Goal: Check status: Verify the current state of an ongoing process or item

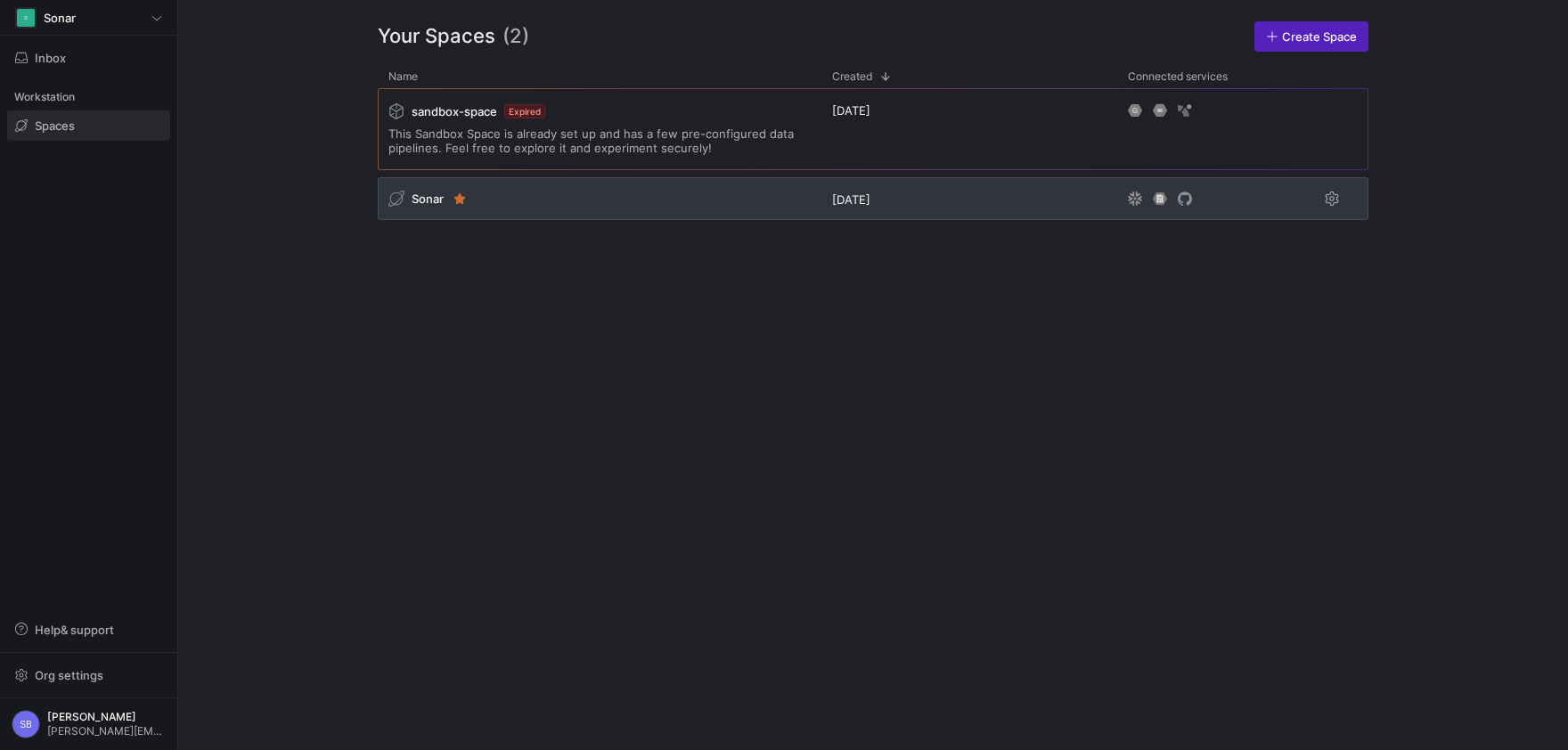
click at [425, 200] on span "Sonar" at bounding box center [427, 198] width 32 height 14
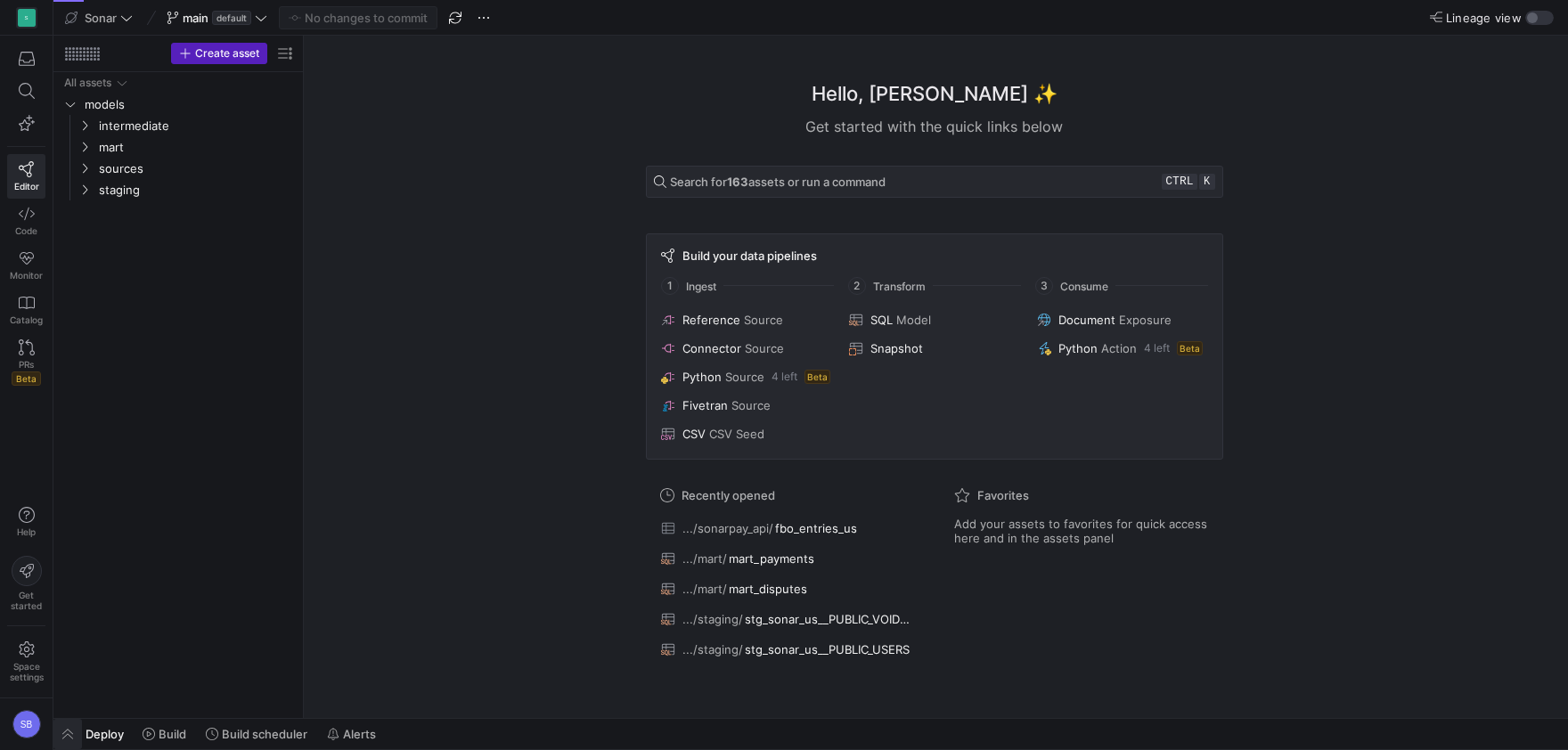
click at [73, 731] on span "button" at bounding box center [67, 733] width 29 height 30
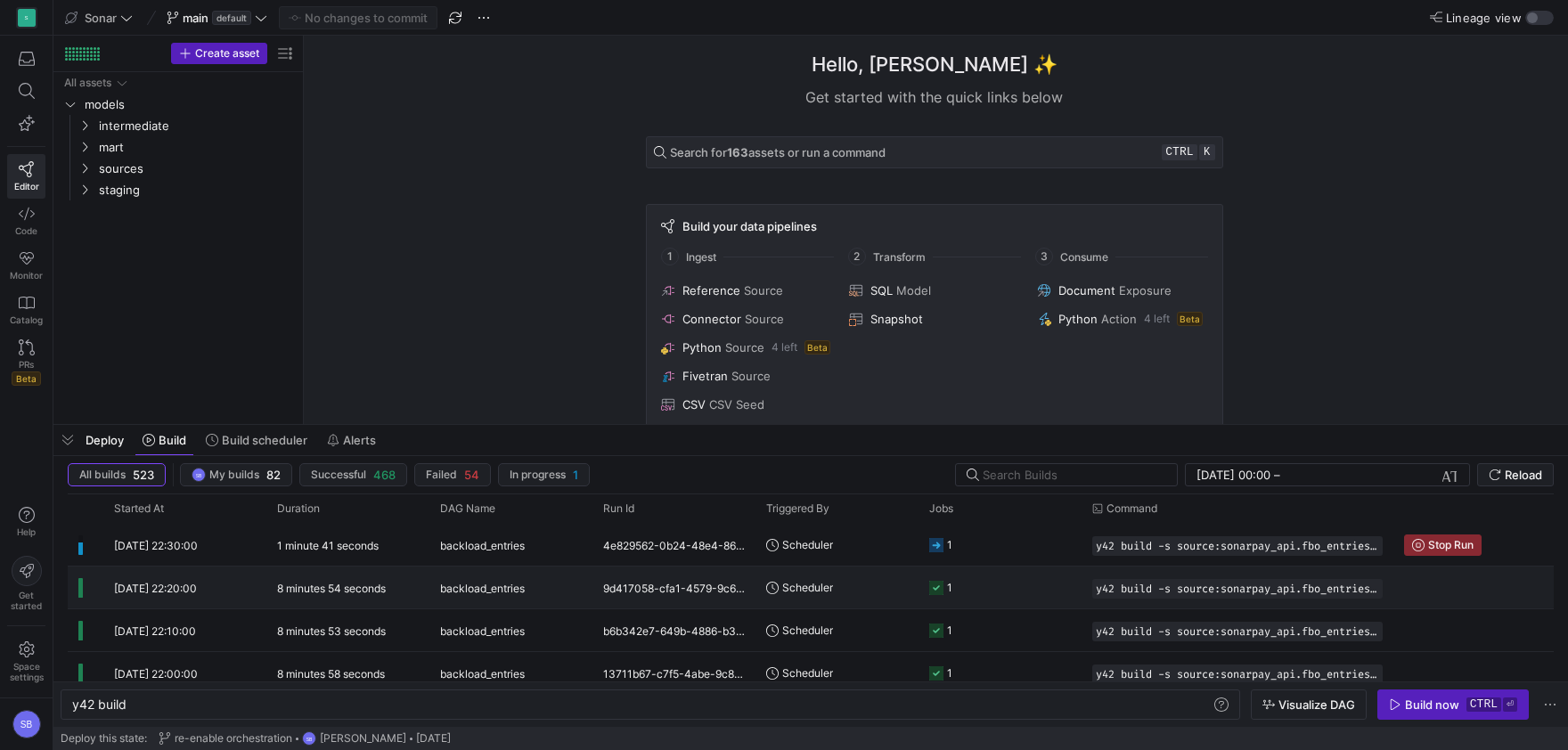
click at [197, 584] on span "[DATE] 22:20:00" at bounding box center [155, 588] width 83 height 13
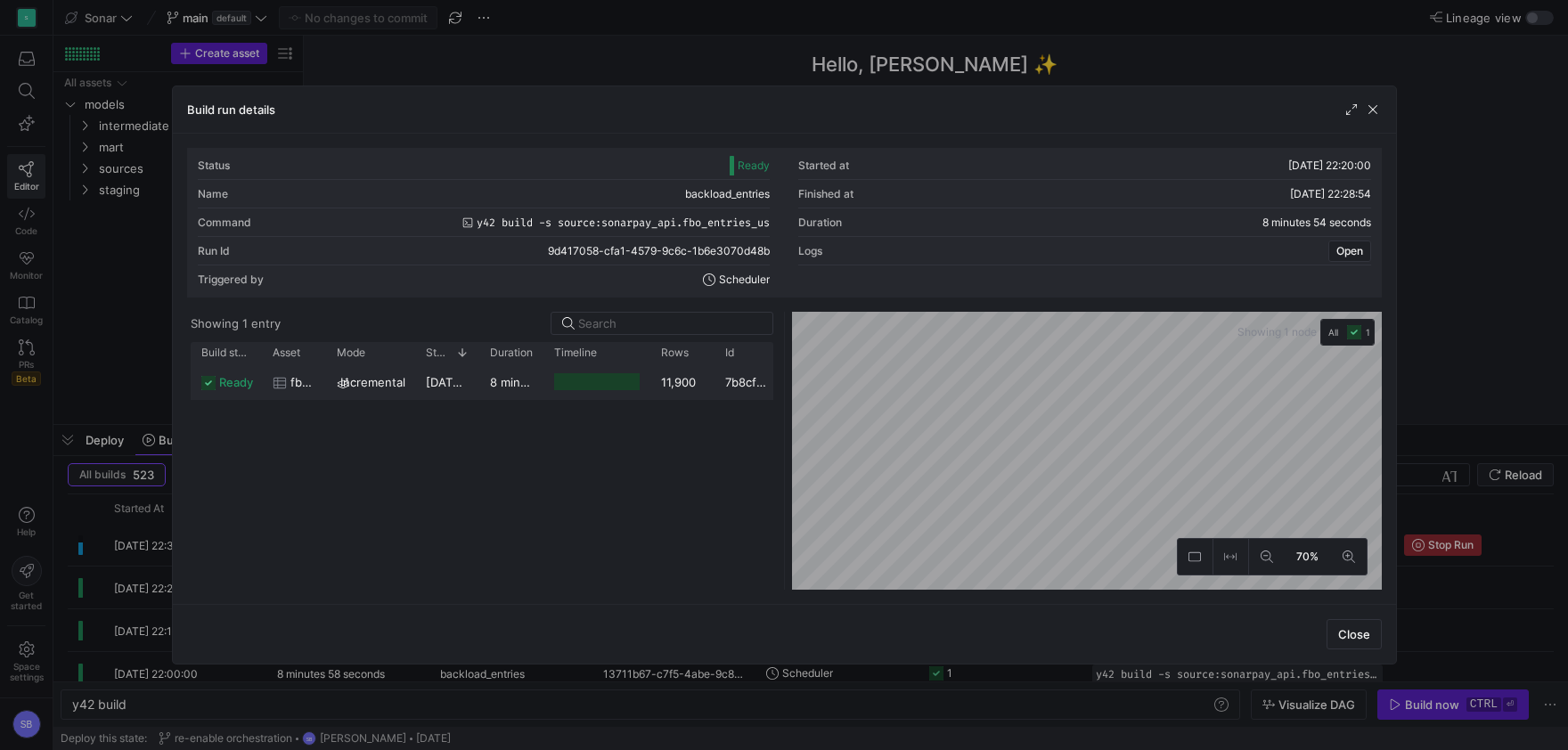
click at [525, 385] on y42-duration "8 minutes 51 seconds" at bounding box center [550, 381] width 122 height 14
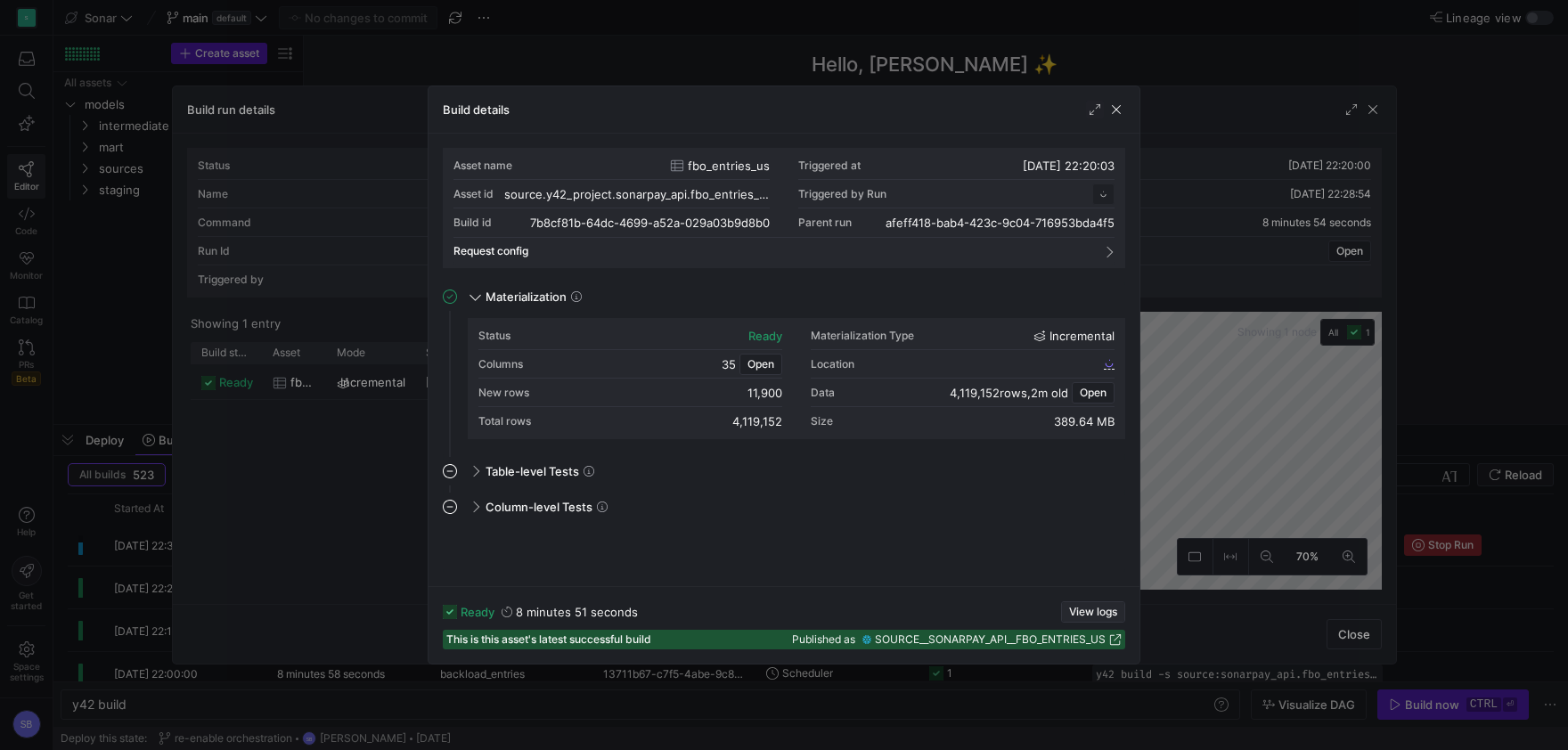
click at [1097, 613] on span "View logs" at bounding box center [1092, 611] width 48 height 12
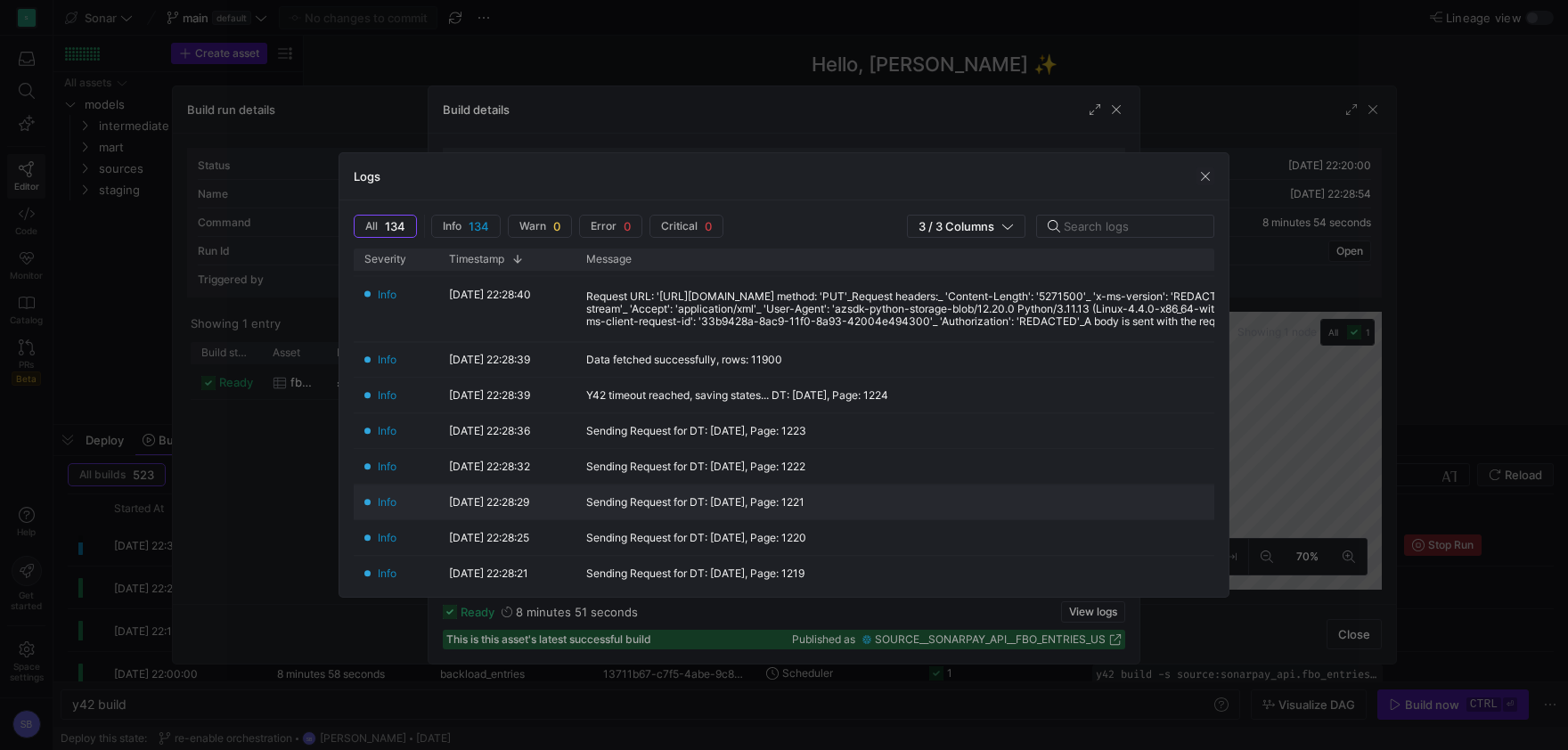
scroll to position [416, 0]
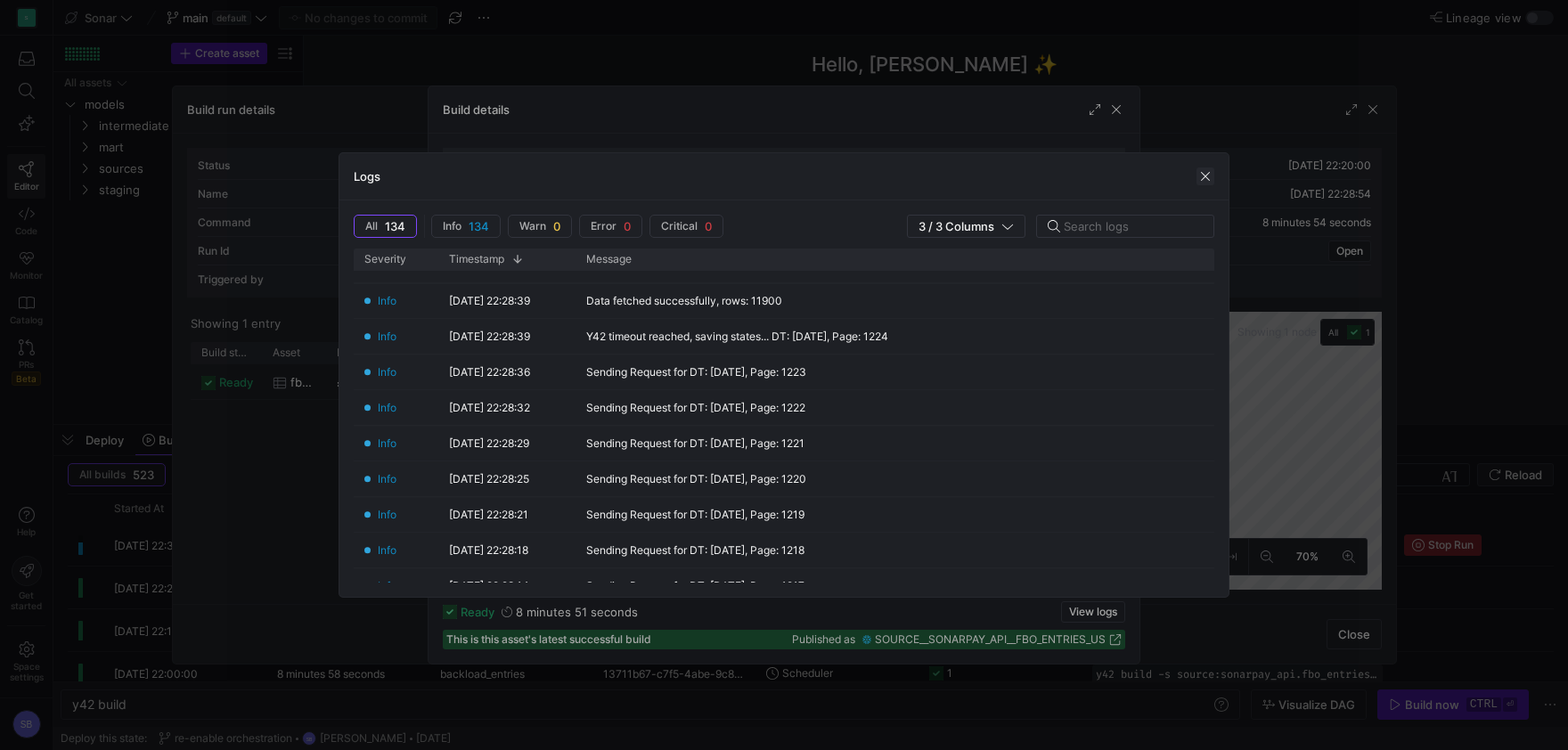
click at [1204, 172] on span "button" at bounding box center [1205, 176] width 18 height 18
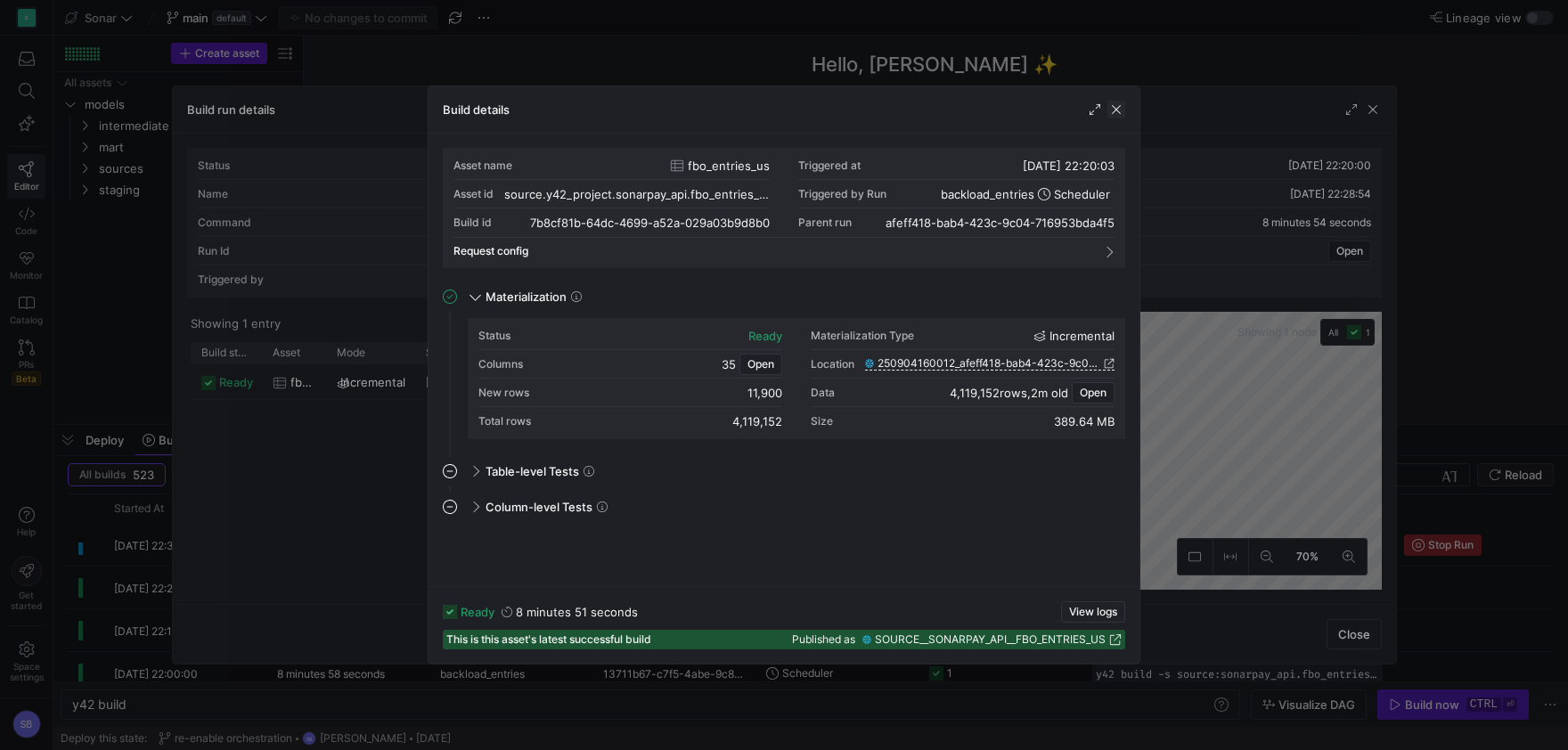
click at [1119, 106] on span "button" at bounding box center [1116, 109] width 18 height 18
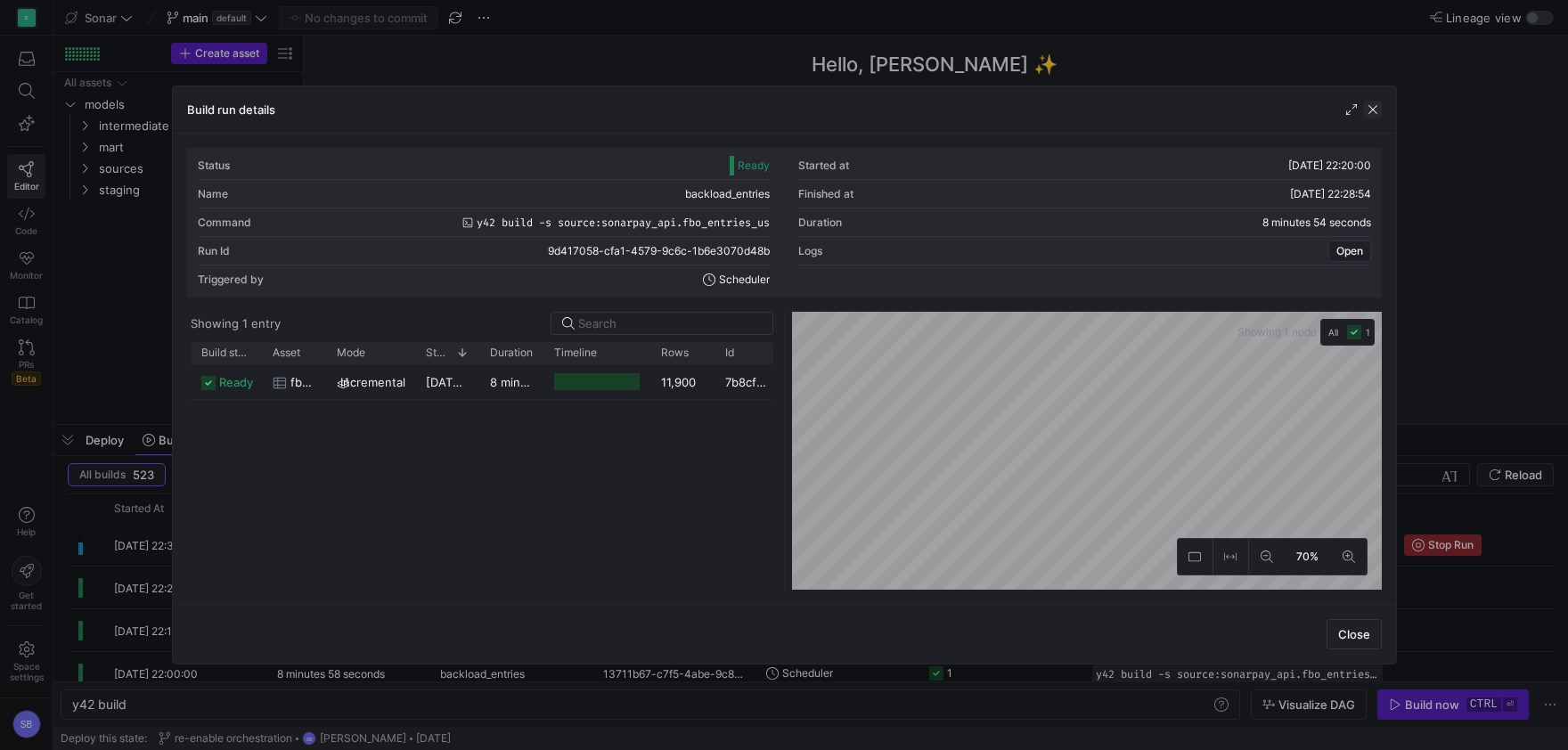
click at [1374, 108] on span "button" at bounding box center [1373, 109] width 18 height 18
